Goal: Check status: Check status

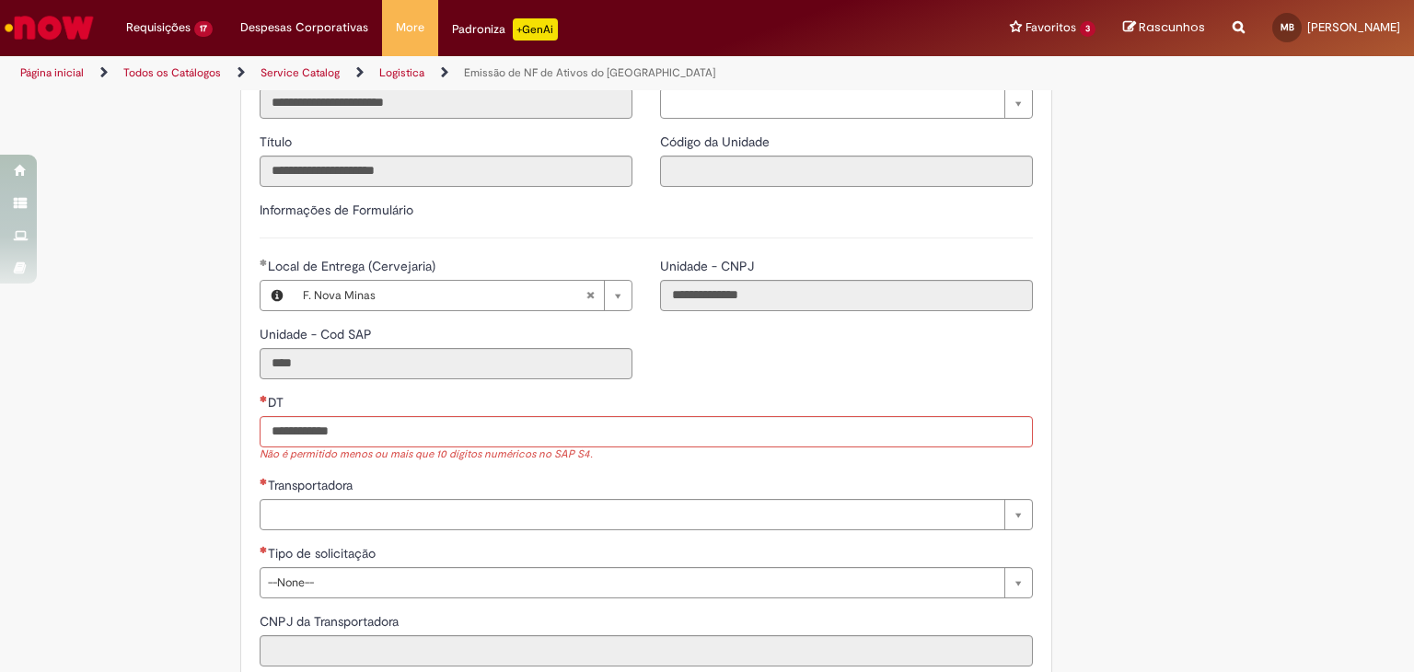
scroll to position [273, 0]
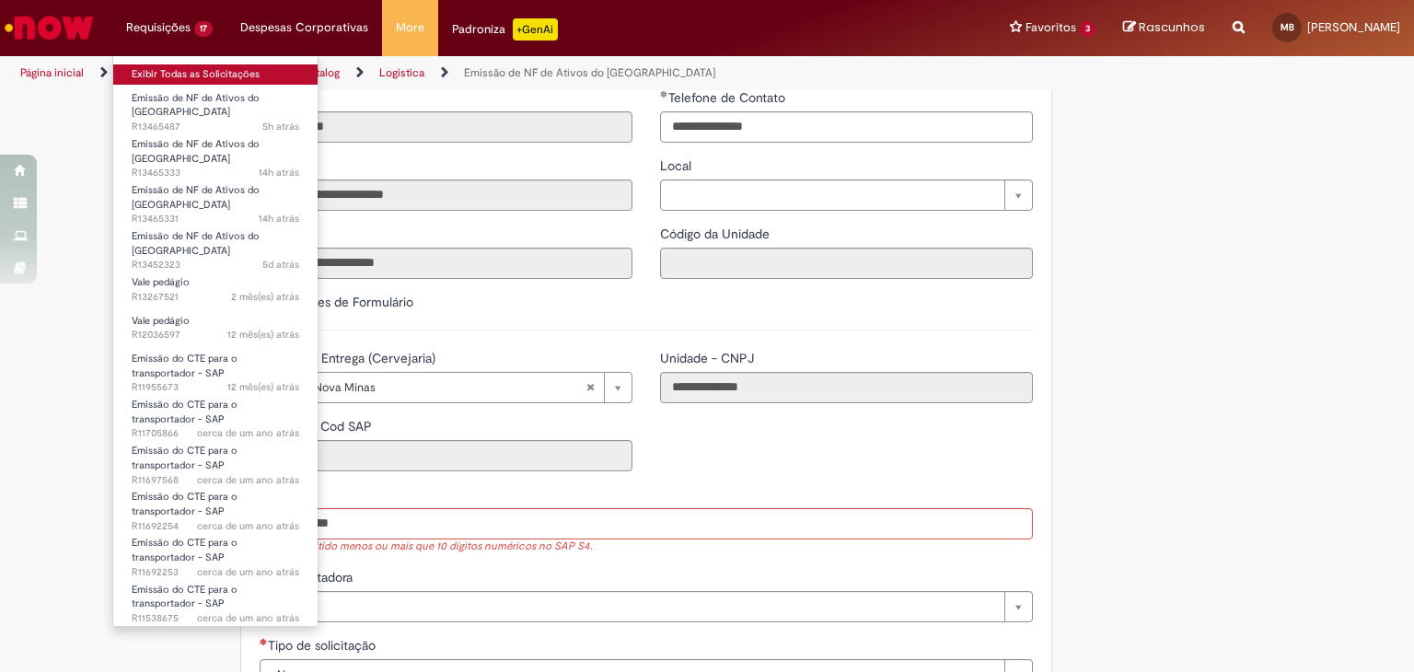
click at [170, 67] on link "Exibir Todas as Solicitações" at bounding box center [215, 74] width 204 height 20
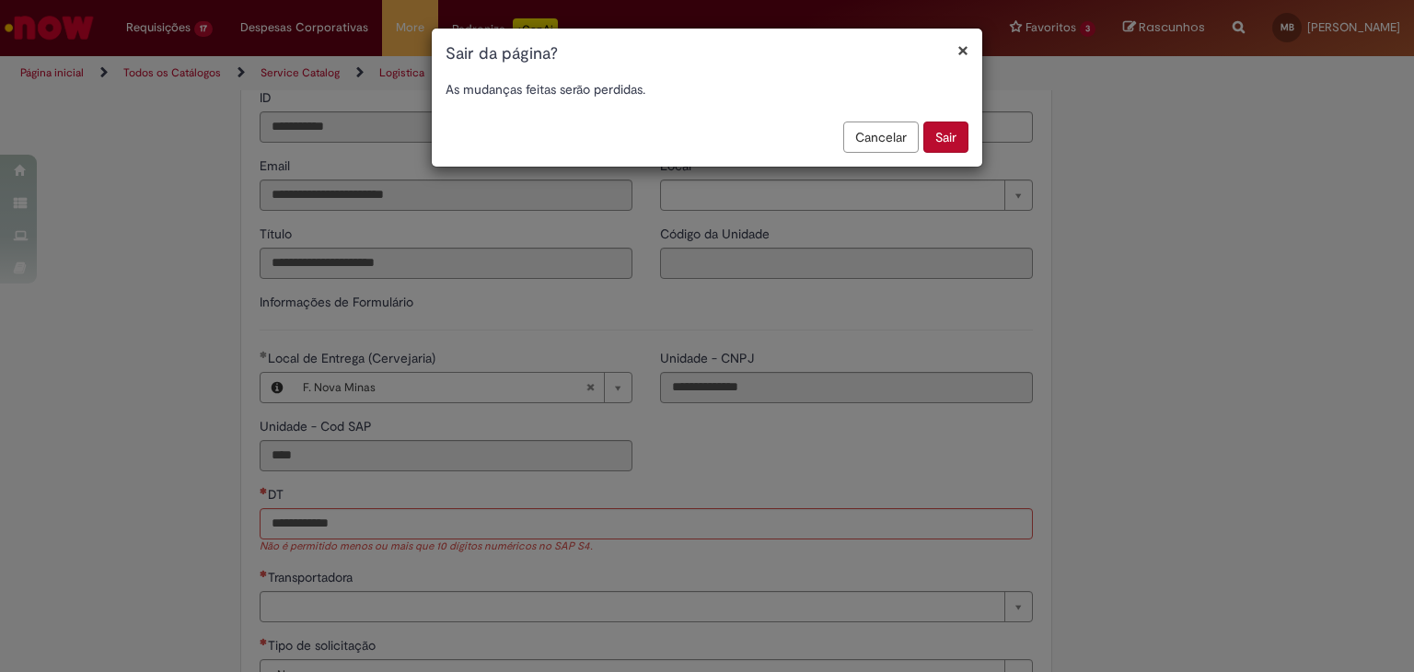
click at [909, 142] on button "Cancelar" at bounding box center [880, 136] width 75 height 31
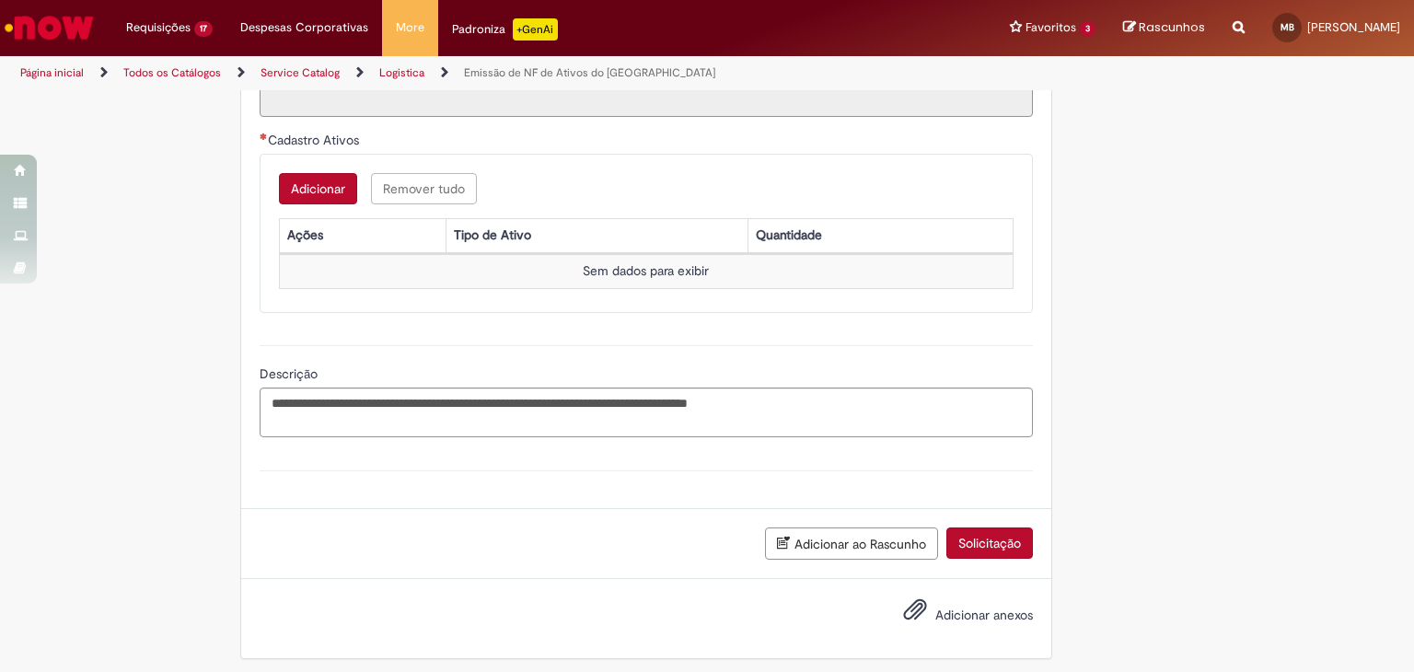
scroll to position [918, 0]
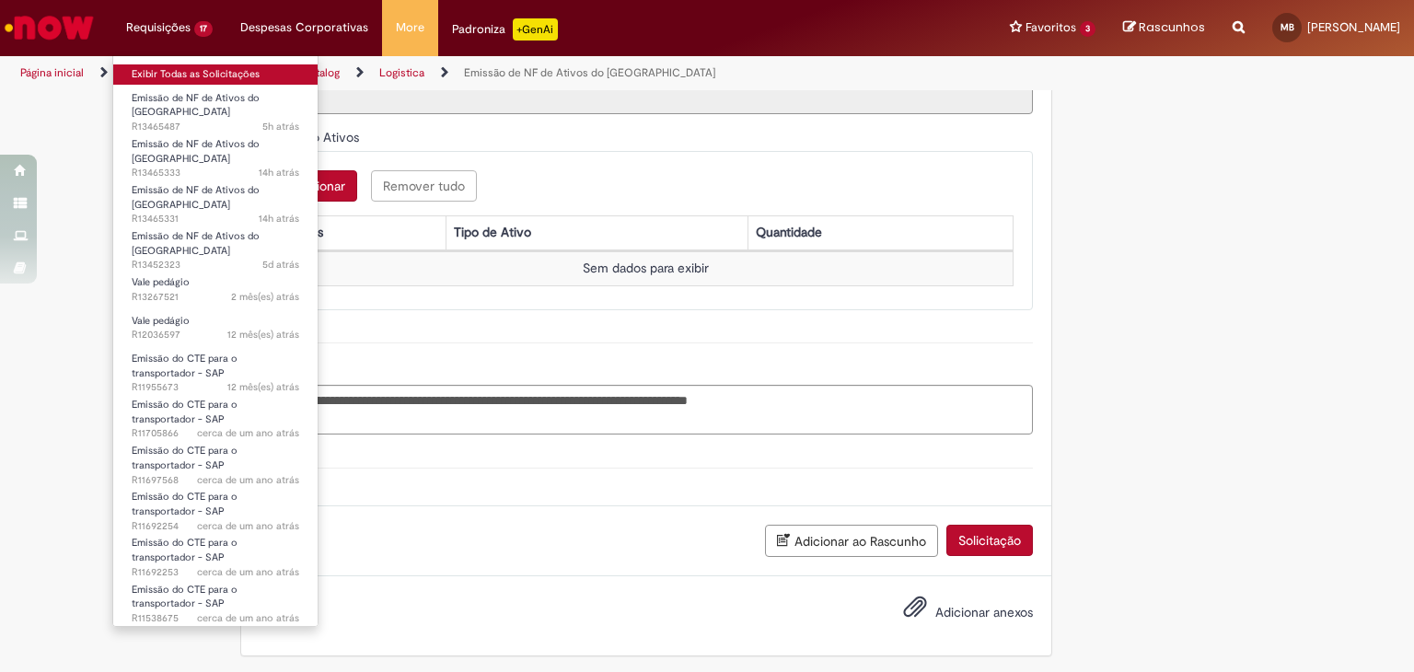
click at [151, 71] on link "Exibir Todas as Solicitações" at bounding box center [215, 74] width 204 height 20
click at [151, 72] on link "Exibir Todas as Solicitações" at bounding box center [215, 74] width 204 height 20
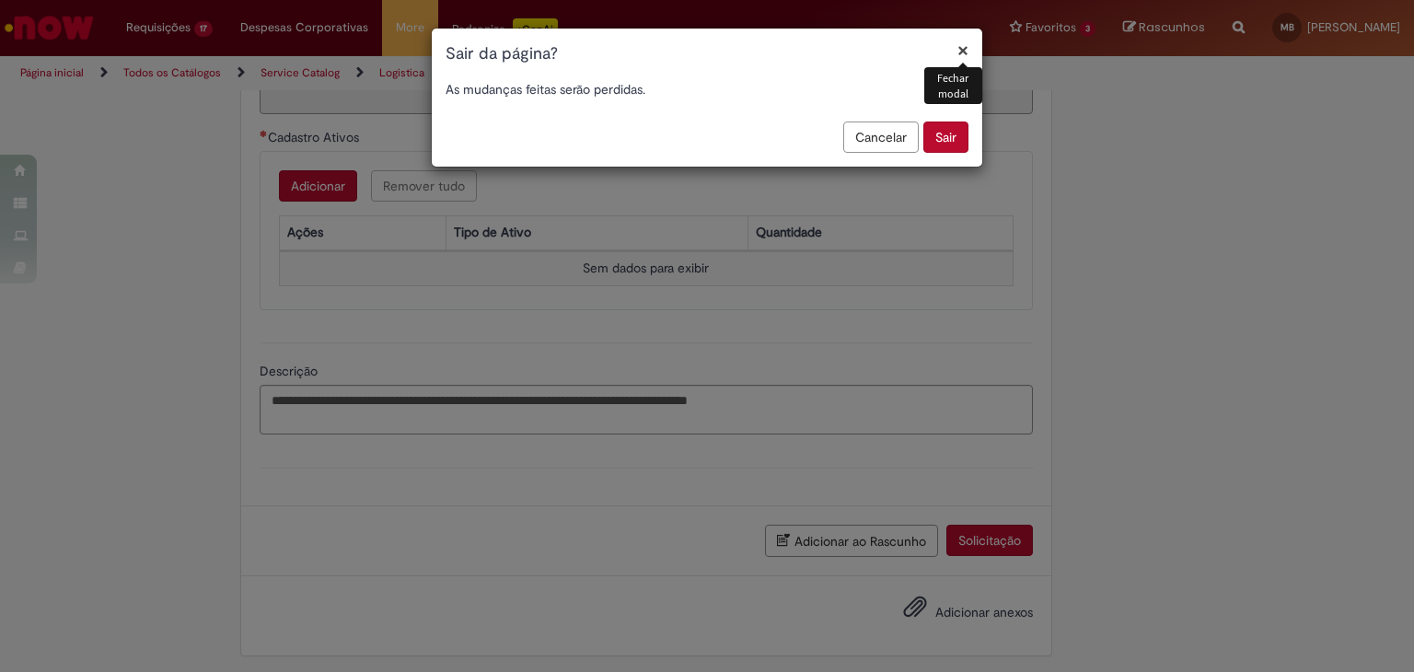
click at [946, 138] on button "Sair" at bounding box center [945, 136] width 45 height 31
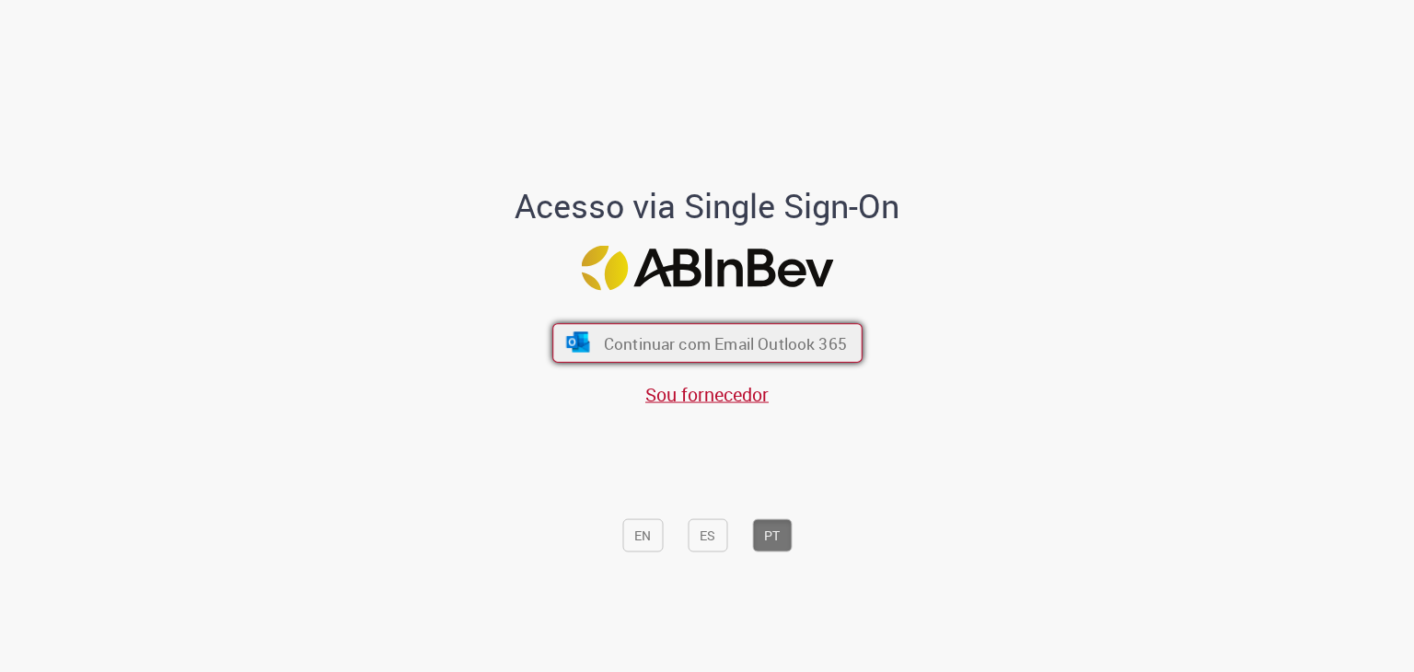
click at [621, 335] on font "Continuar com Email Outlook 365" at bounding box center [724, 343] width 243 height 21
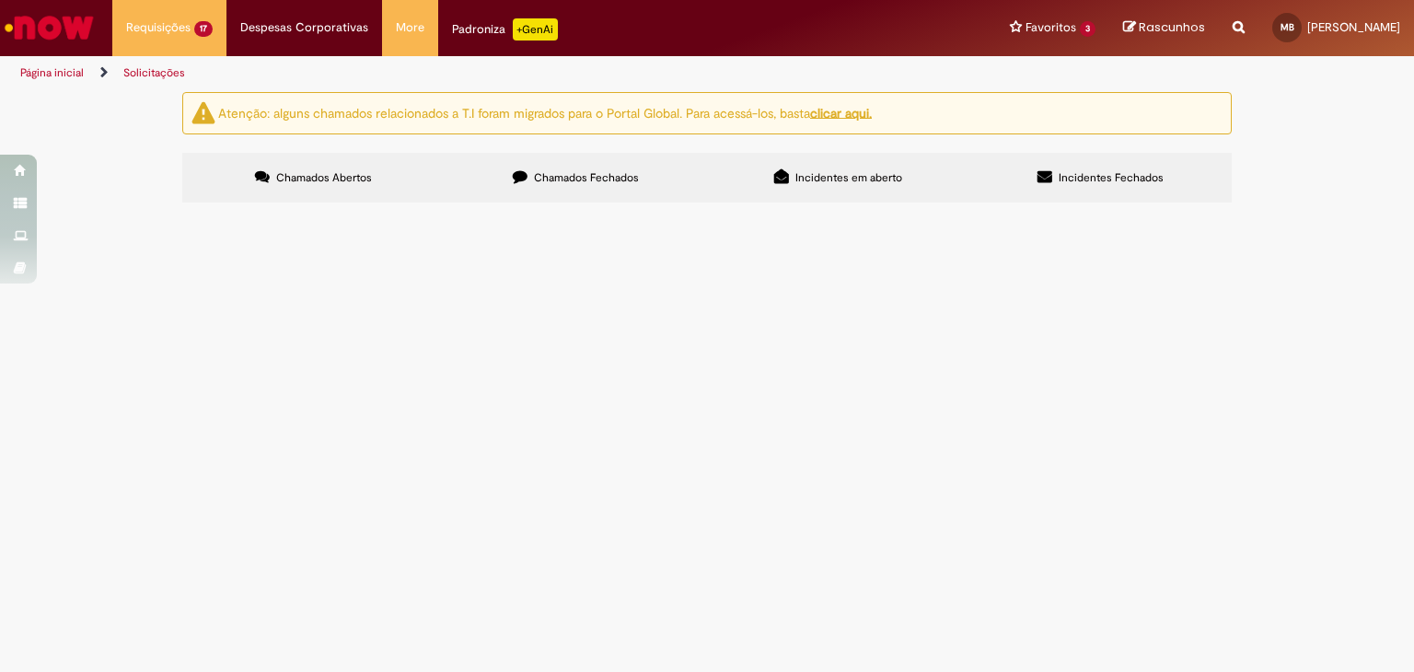
click at [0, 0] on span "R13465331" at bounding box center [0, 0] width 0 height 0
click at [339, 424] on main "Solicitações Atenção: alguns chamados relacionados a T.I foram migrados para o …" at bounding box center [707, 381] width 1414 height 581
click at [64, 30] on img "Ir para a Homepage" at bounding box center [49, 27] width 95 height 37
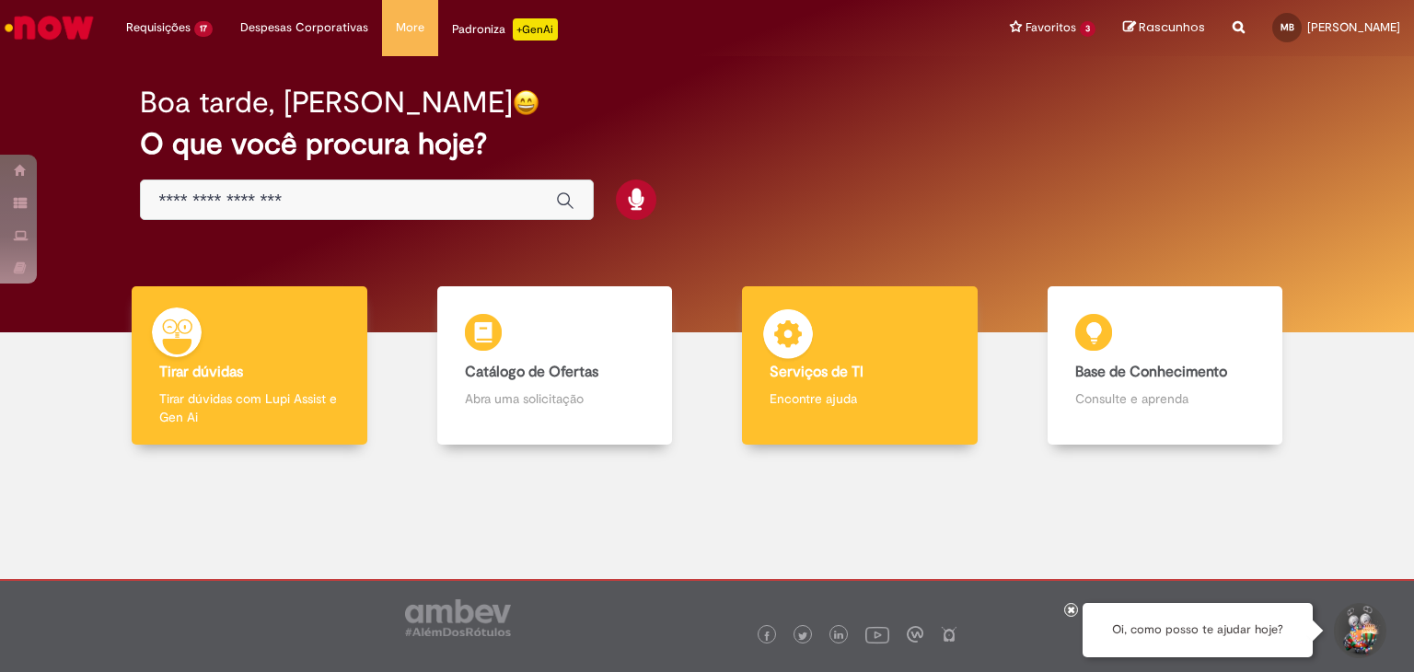
click at [795, 329] on img at bounding box center [787, 336] width 55 height 55
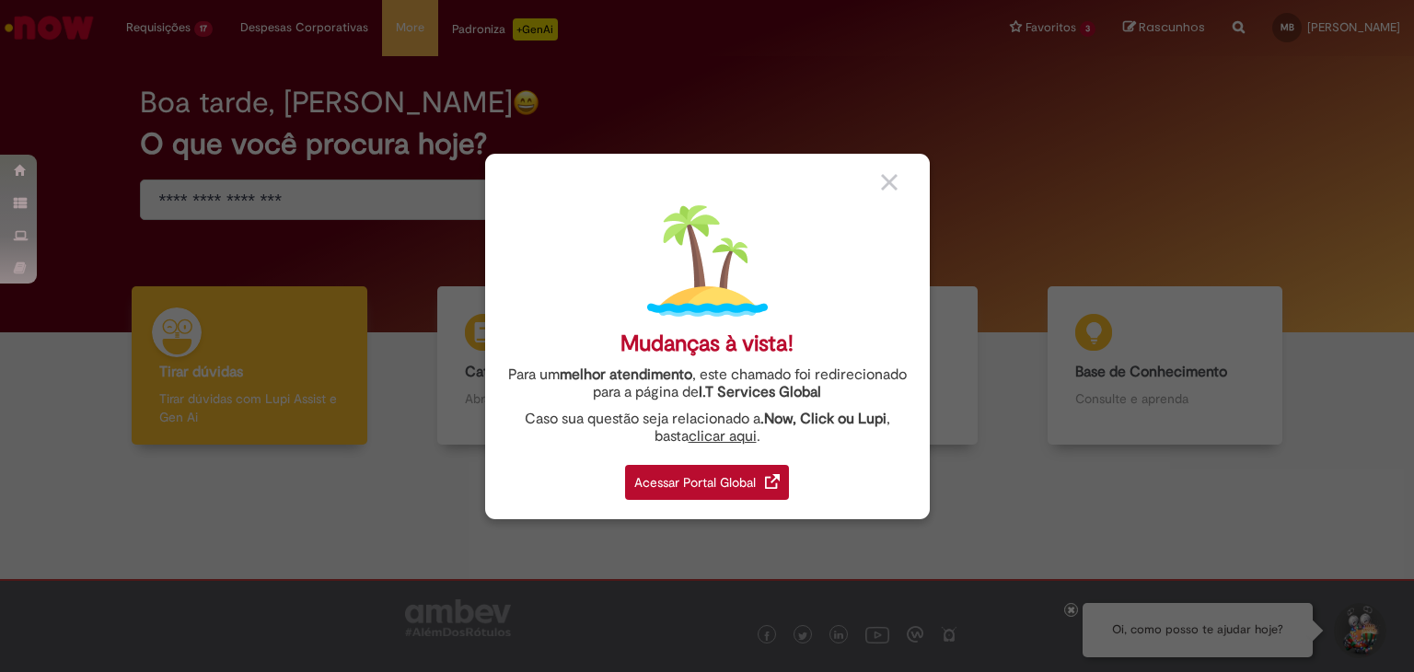
click at [732, 487] on div "Acessar Portal Global" at bounding box center [707, 482] width 164 height 35
